Goal: Contribute content

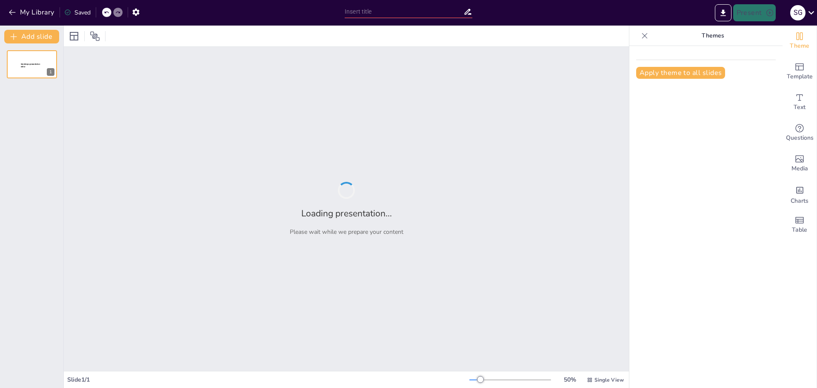
type input "Historia y Evolución de los Cohetes"
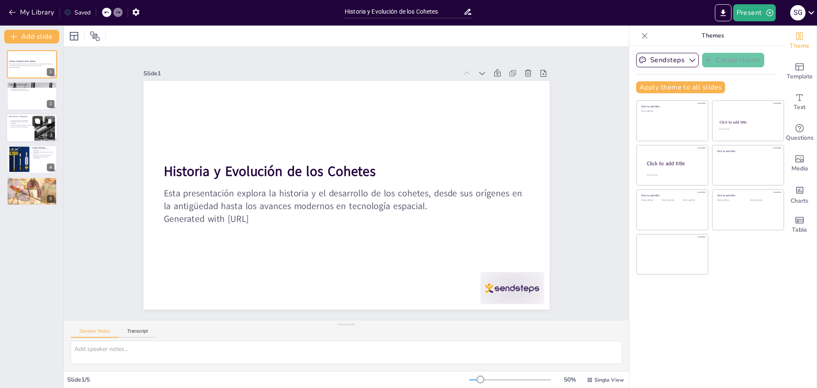
click at [32, 122] on button at bounding box center [37, 121] width 10 height 10
type textarea "El siglo XX fue testigo de grandes avances en la tecnología de cohetes, gracias…"
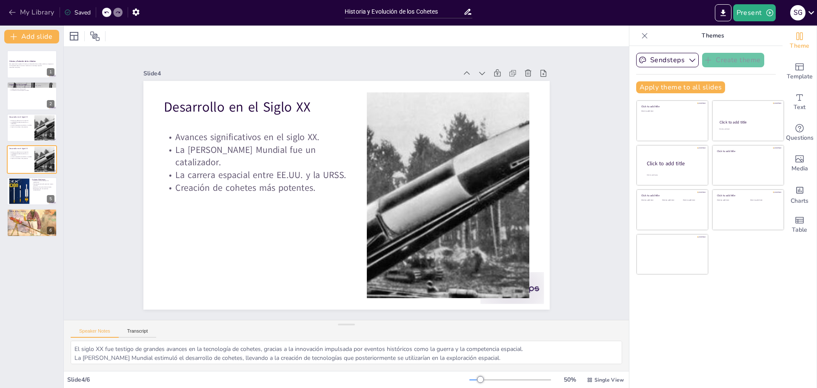
click at [17, 11] on button "My Library" at bounding box center [32, 13] width 52 height 14
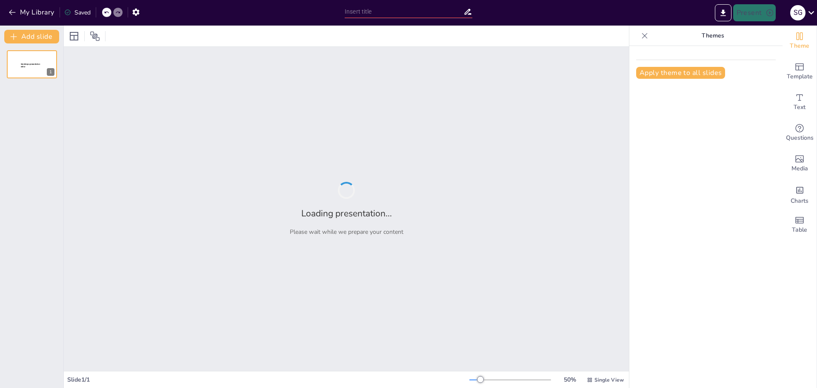
type input "Exploring the Marine Ecosystem: A Comprehensive Overview"
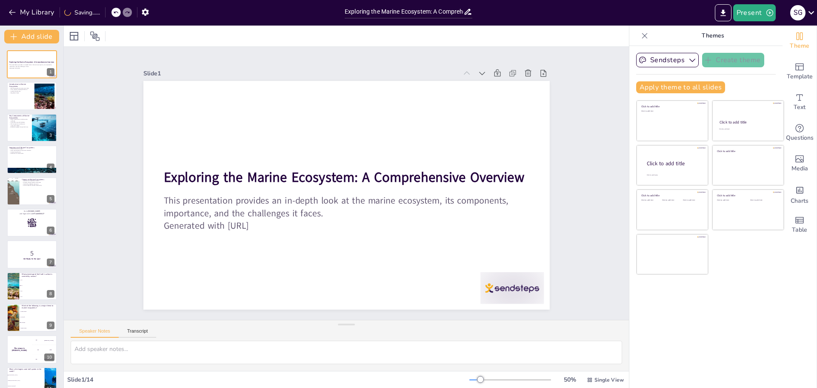
checkbox input "true"
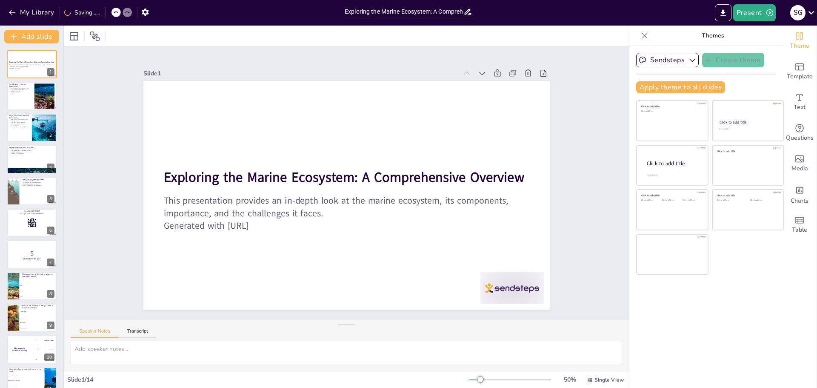
checkbox input "true"
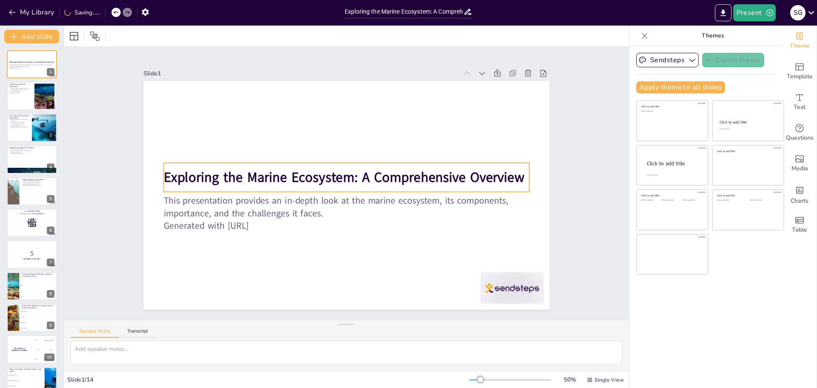
checkbox input "true"
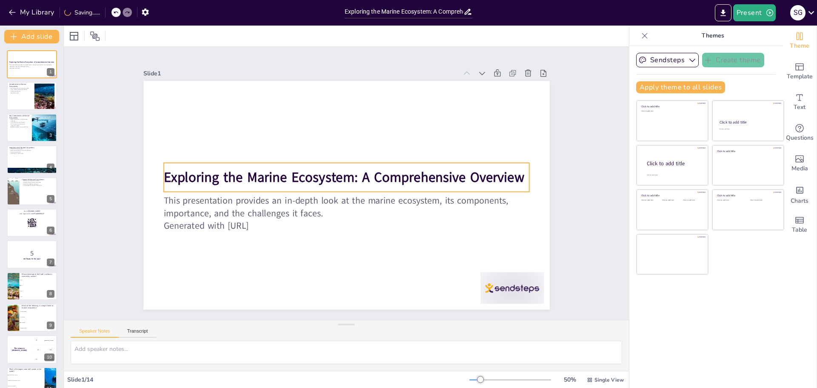
checkbox input "true"
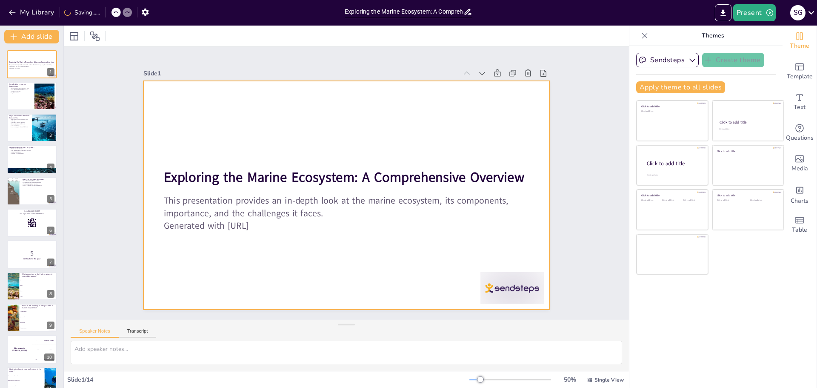
checkbox input "true"
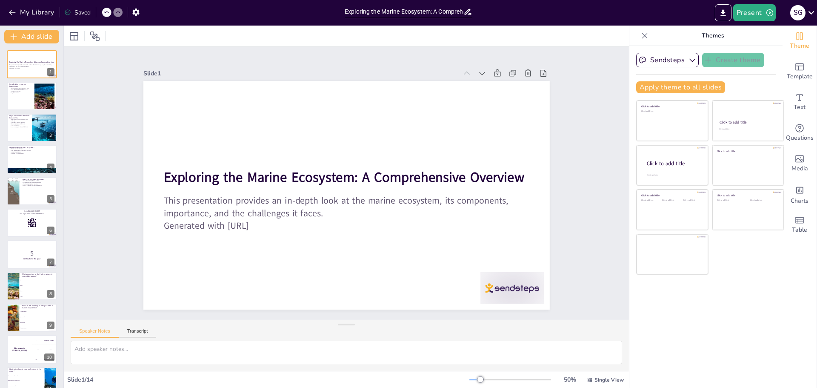
checkbox input "true"
click at [56, 14] on button "My Library" at bounding box center [32, 13] width 52 height 14
